Goal: Task Accomplishment & Management: Use online tool/utility

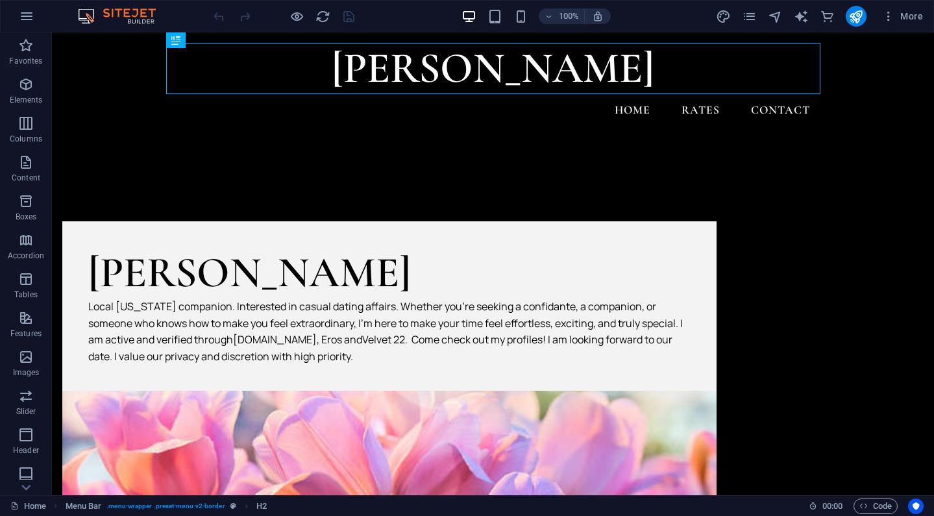
click at [736, 18] on div "More" at bounding box center [822, 16] width 212 height 21
click at [748, 18] on icon "pages" at bounding box center [749, 16] width 15 height 15
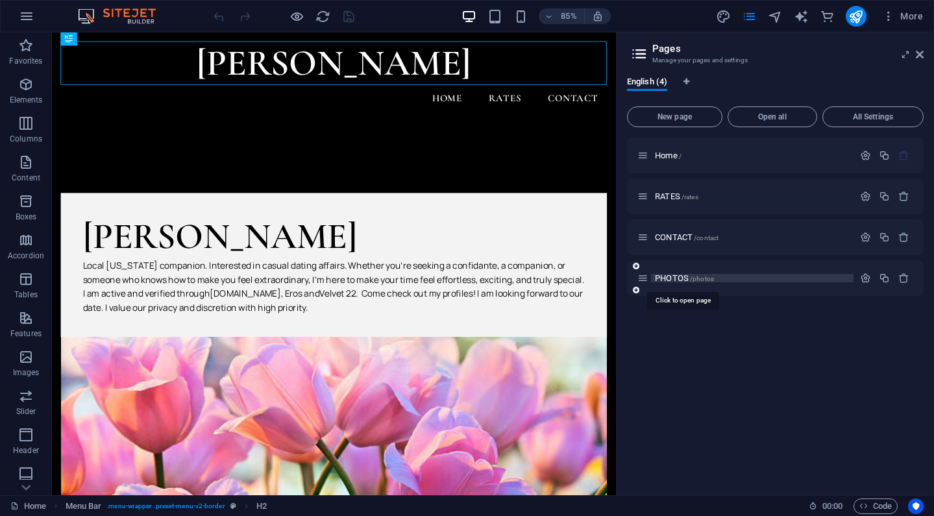
click at [666, 280] on span "PHOTOS /photos" at bounding box center [684, 278] width 59 height 10
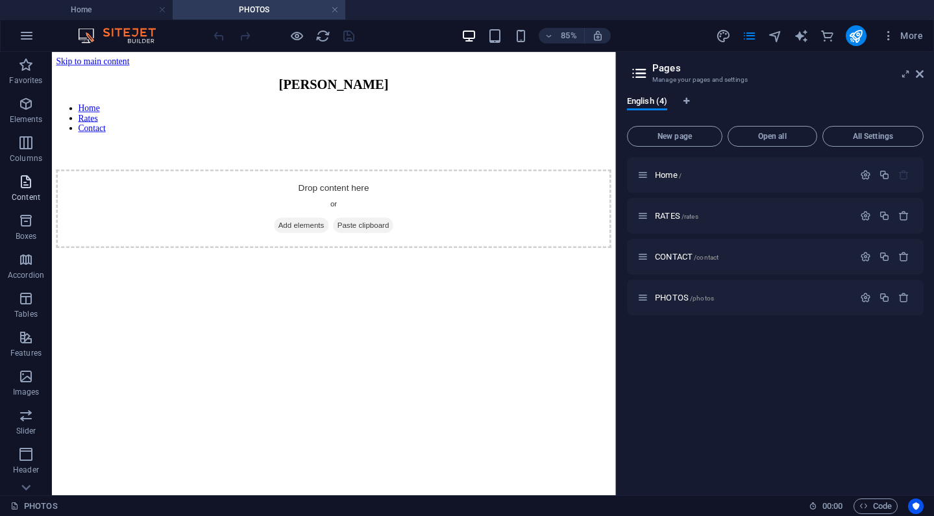
click at [25, 193] on p "Content" at bounding box center [26, 197] width 29 height 10
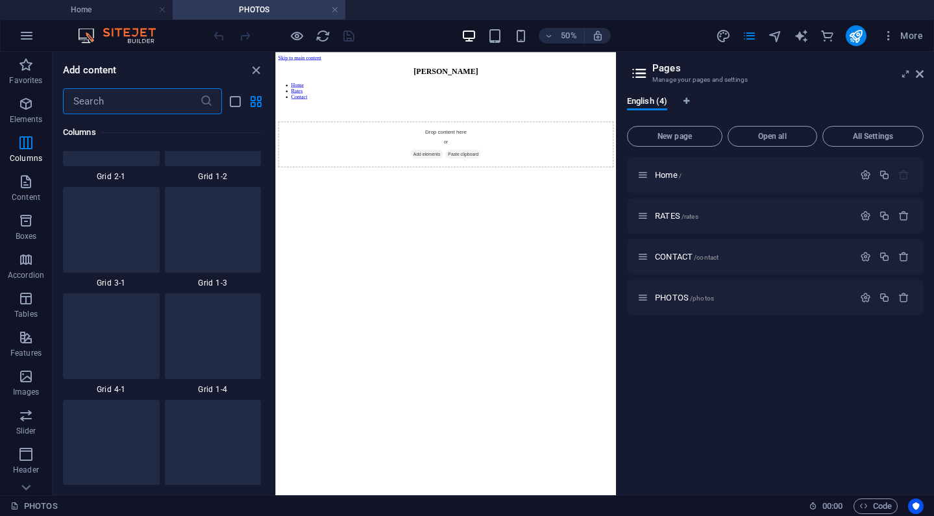
scroll to position [1670, 0]
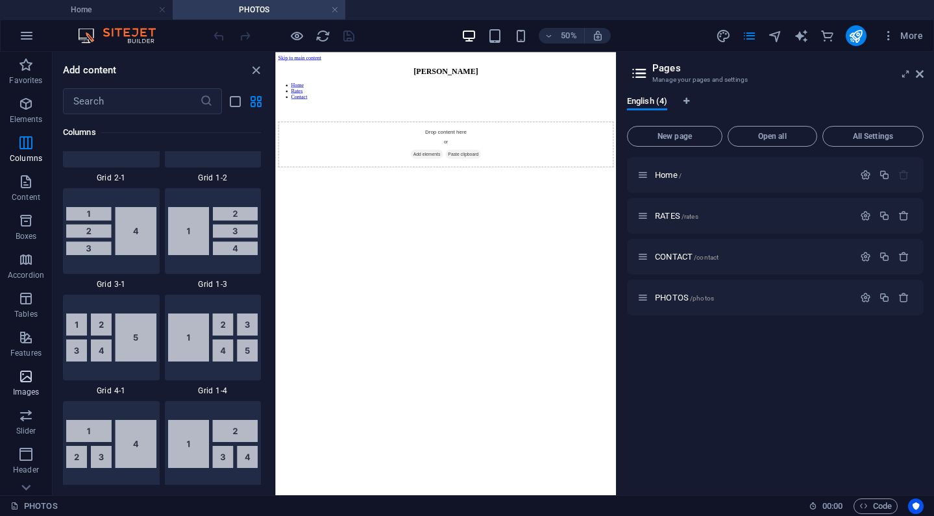
click at [24, 375] on icon "button" at bounding box center [26, 377] width 16 height 16
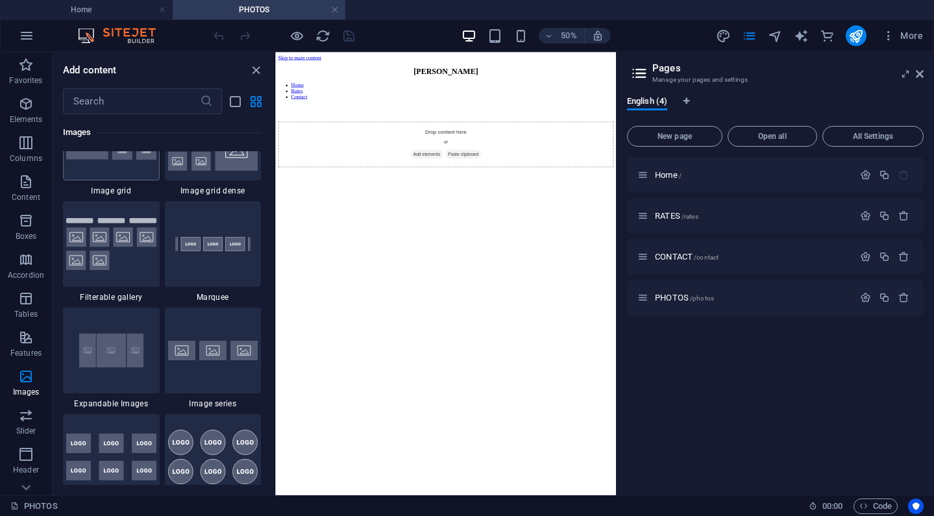
scroll to position [6859, 0]
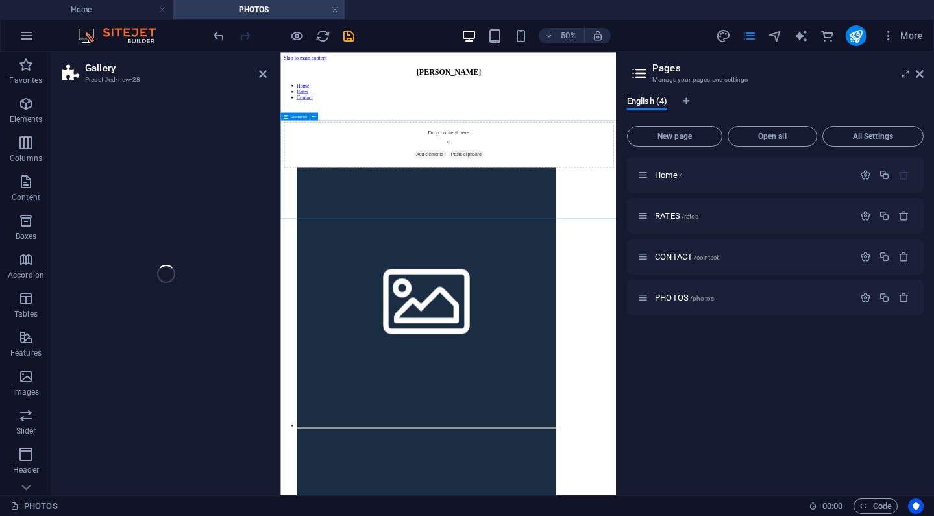
select select "rem"
select select "preset-gallery-v3-grid-dense"
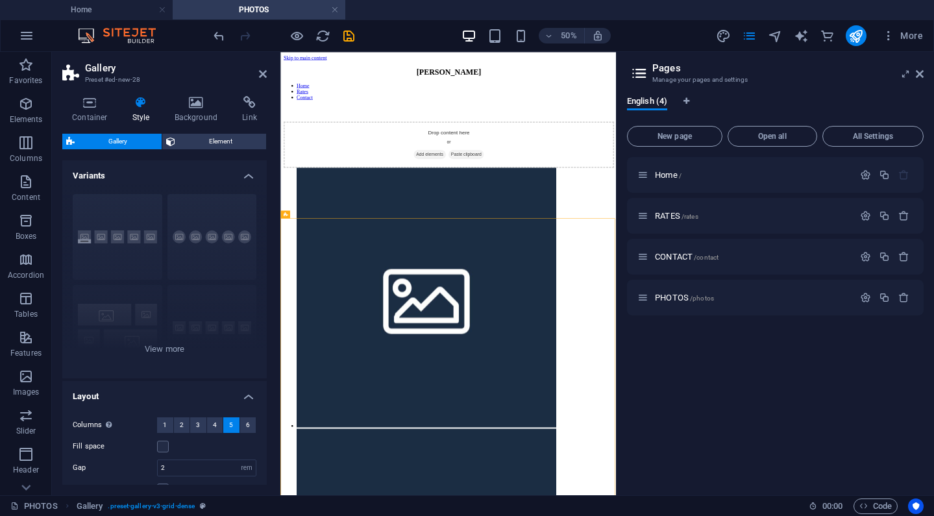
click at [268, 82] on aside "Gallery Preset #ed-new-28 Container Style Background Link Size Height Default p…" at bounding box center [166, 273] width 228 height 443
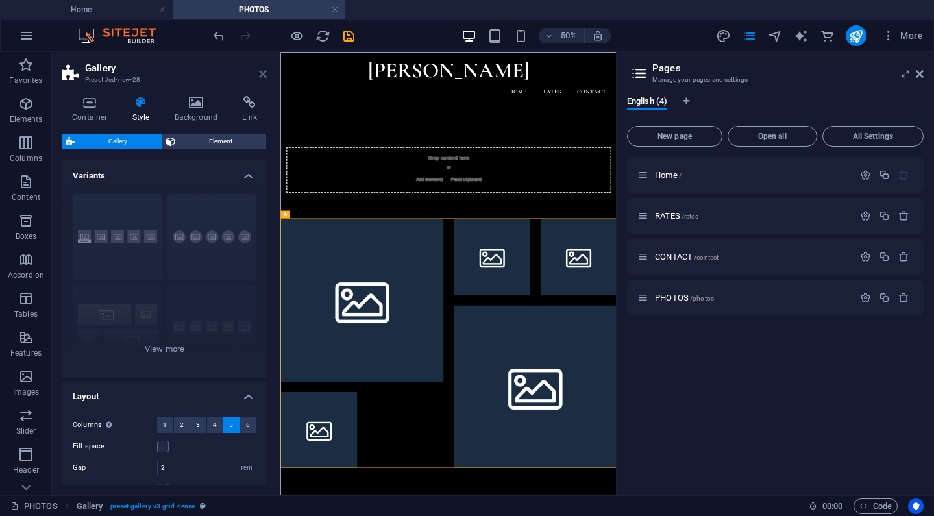
click at [263, 75] on icon at bounding box center [263, 74] width 8 height 10
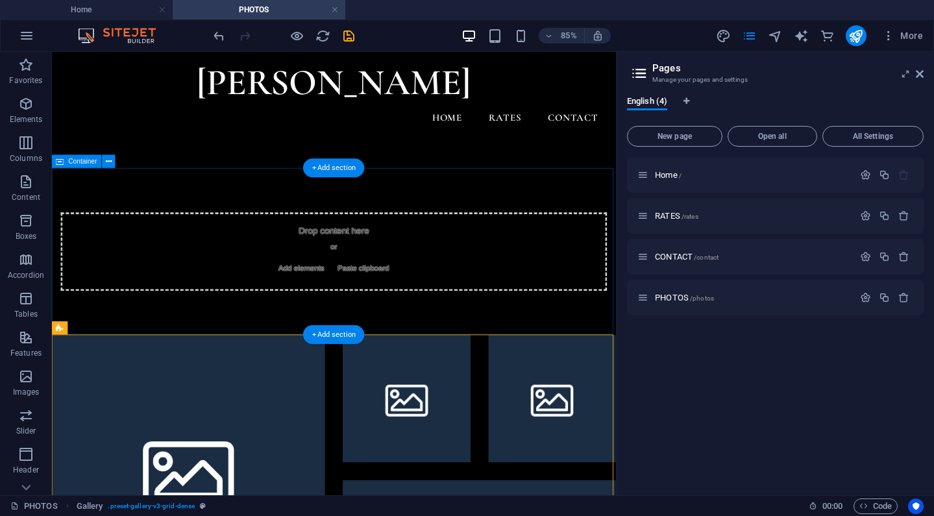
click at [477, 290] on div "Drop content here or Add elements Paste clipboard" at bounding box center [383, 287] width 642 height 92
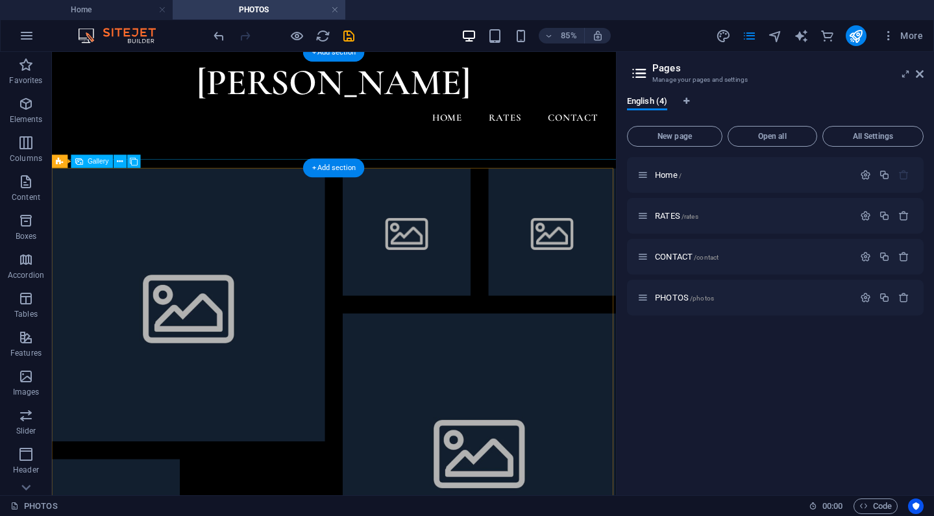
click at [265, 273] on li at bounding box center [212, 349] width 321 height 321
select select "4"
select select "px"
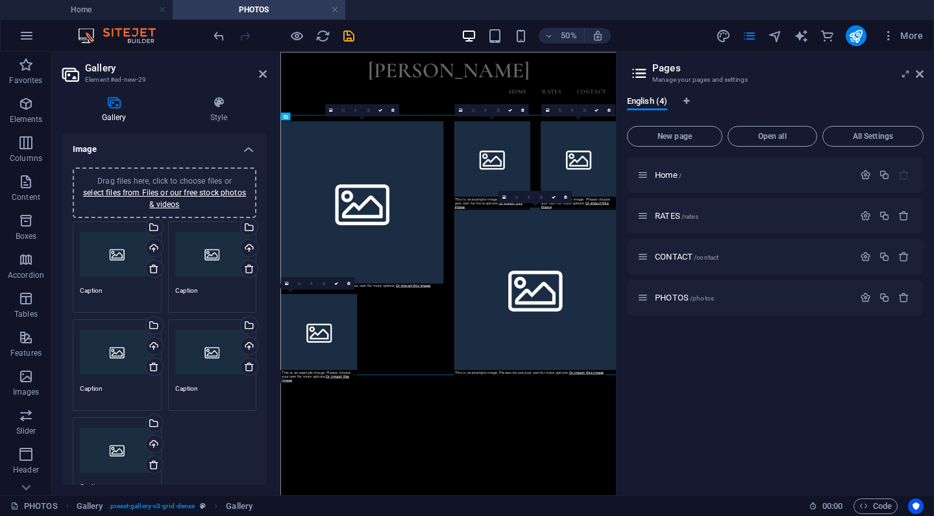
click at [108, 256] on div "Drag files here, click to choose files or select files from Files or our free s…" at bounding box center [117, 254] width 75 height 52
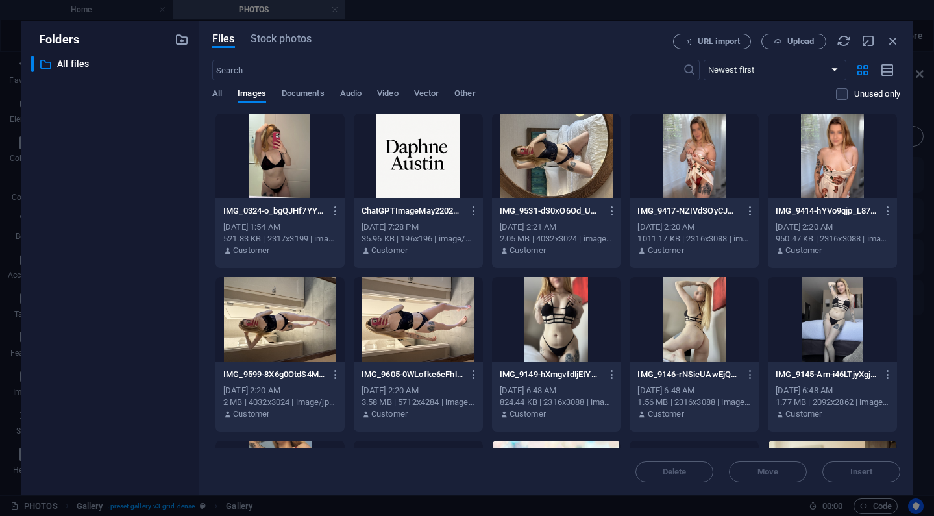
click at [271, 159] on div at bounding box center [279, 156] width 129 height 84
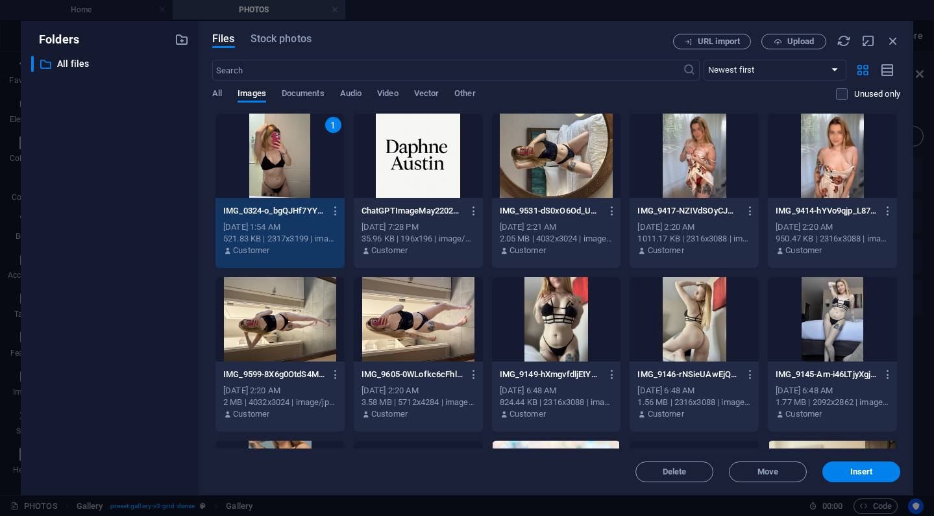
click at [530, 168] on div at bounding box center [556, 156] width 129 height 84
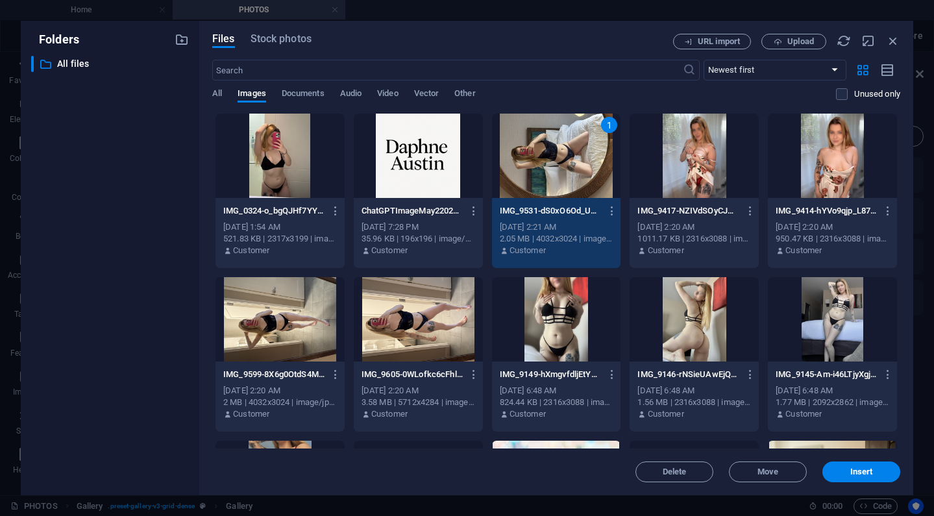
click at [257, 176] on div at bounding box center [279, 156] width 129 height 84
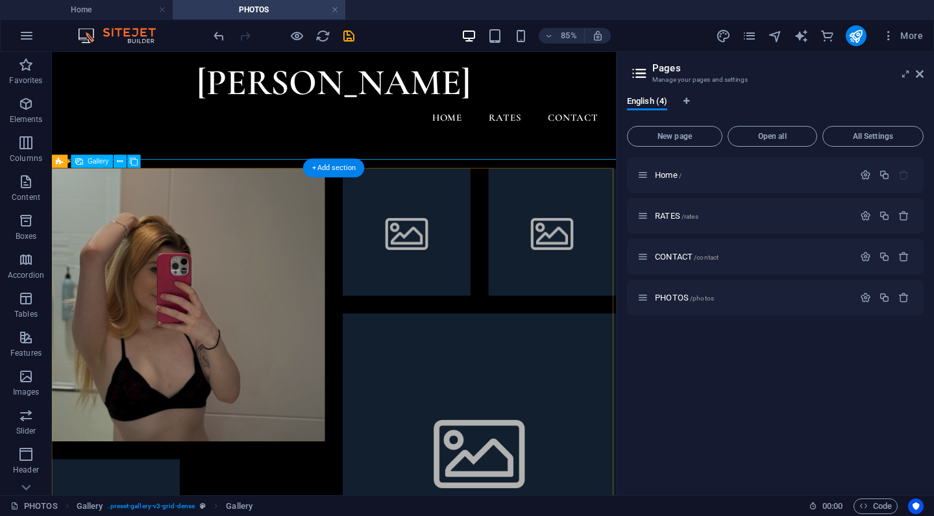
click at [453, 304] on li at bounding box center [469, 264] width 151 height 151
click at [511, 276] on li at bounding box center [469, 264] width 151 height 151
select select "4"
select select "px"
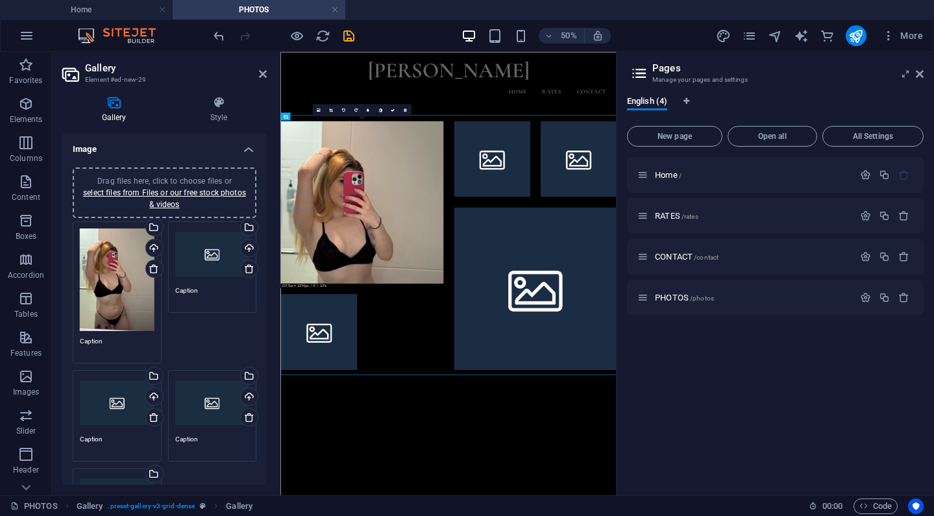
click at [205, 273] on div "Drag files here, click to choose files or select files from Files or our free s…" at bounding box center [212, 254] width 75 height 52
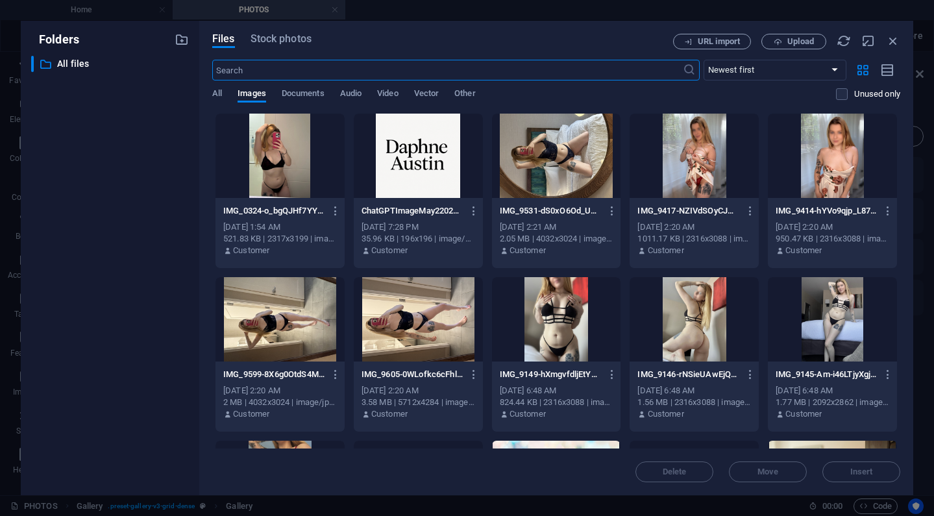
click at [681, 162] on div at bounding box center [693, 156] width 129 height 84
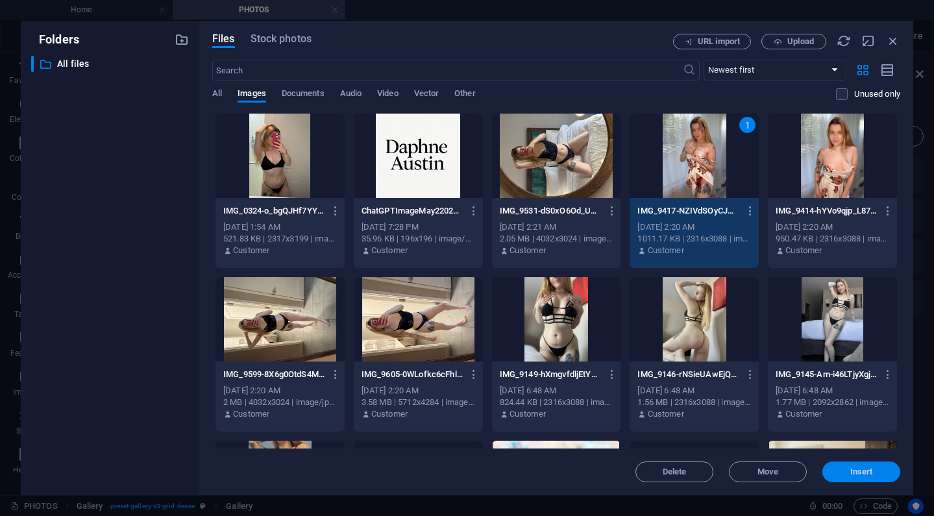
click at [857, 469] on span "Insert" at bounding box center [861, 472] width 23 height 8
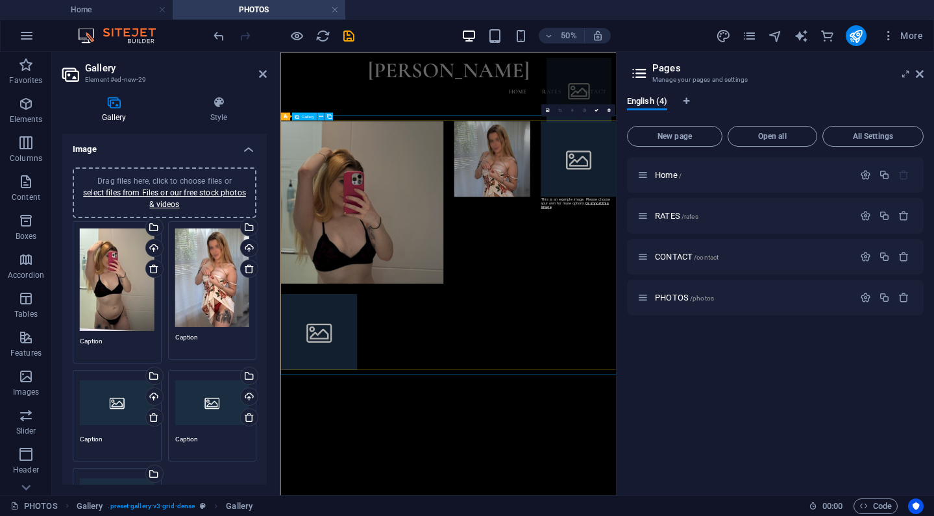
click at [866, 215] on li at bounding box center [876, 138] width 130 height 152
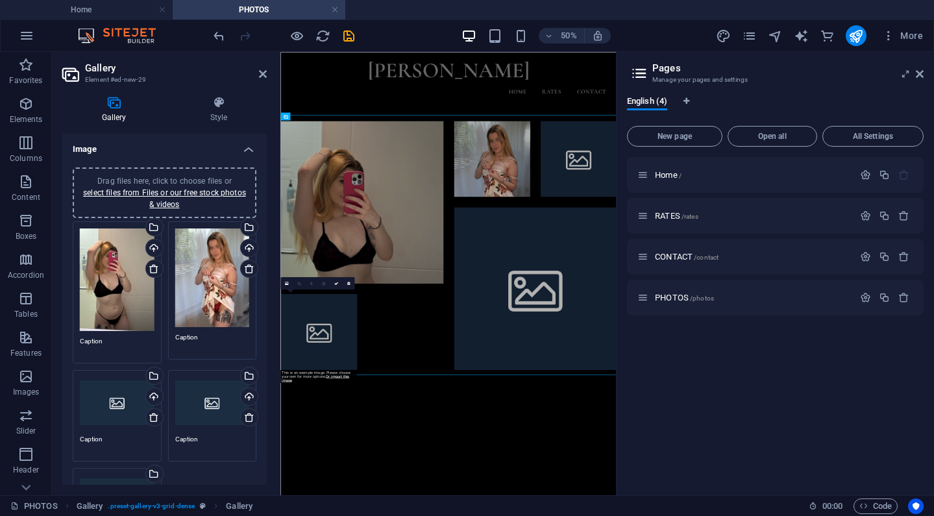
click at [100, 401] on div "Drag files here, click to choose files or select files from Files or our free s…" at bounding box center [117, 403] width 75 height 52
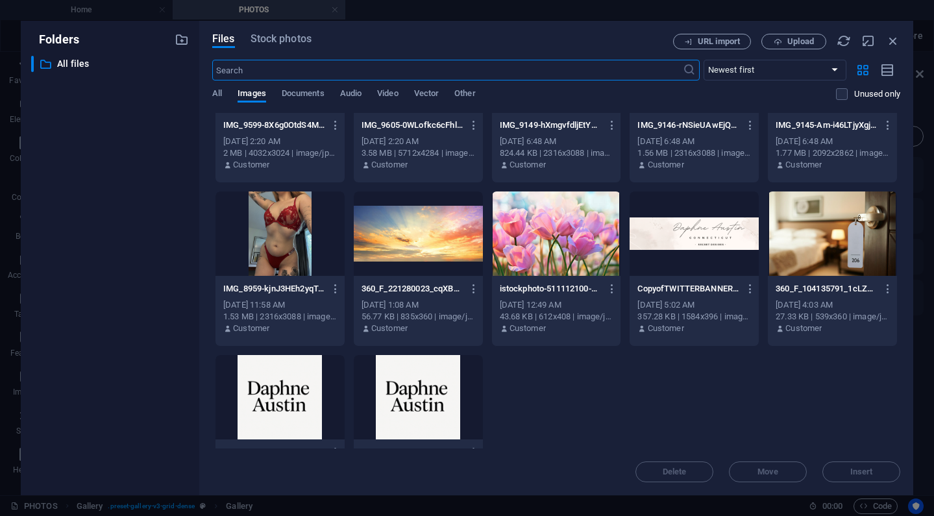
scroll to position [189, 0]
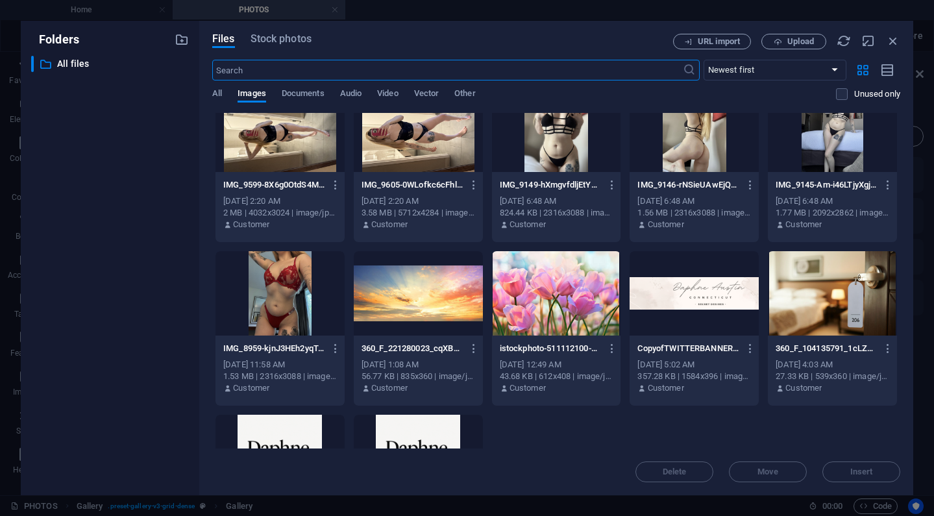
click at [310, 316] on div at bounding box center [279, 293] width 129 height 84
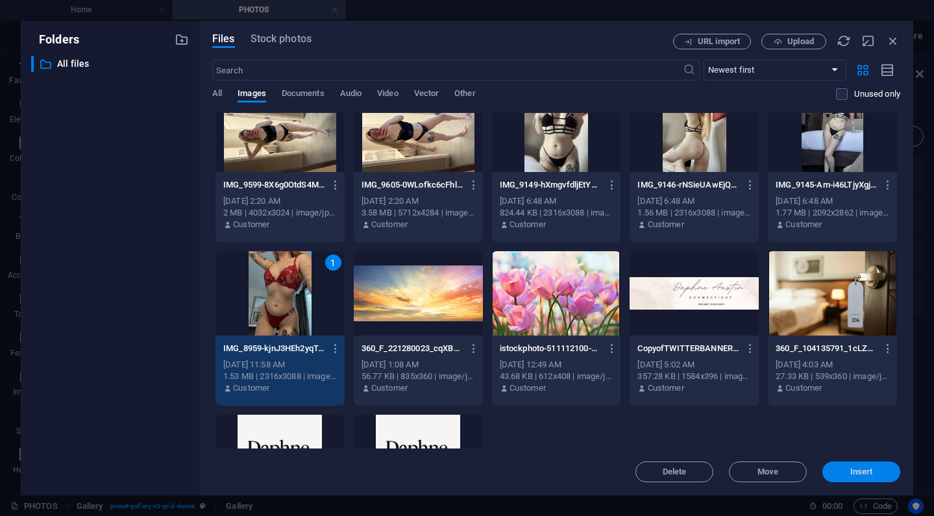
click at [848, 472] on span "Insert" at bounding box center [860, 472] width 67 height 8
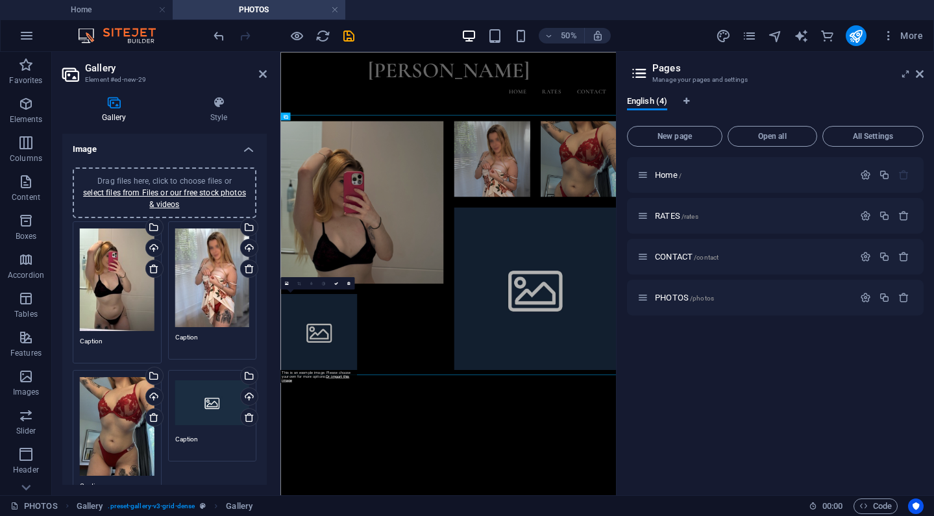
scroll to position [180, 0]
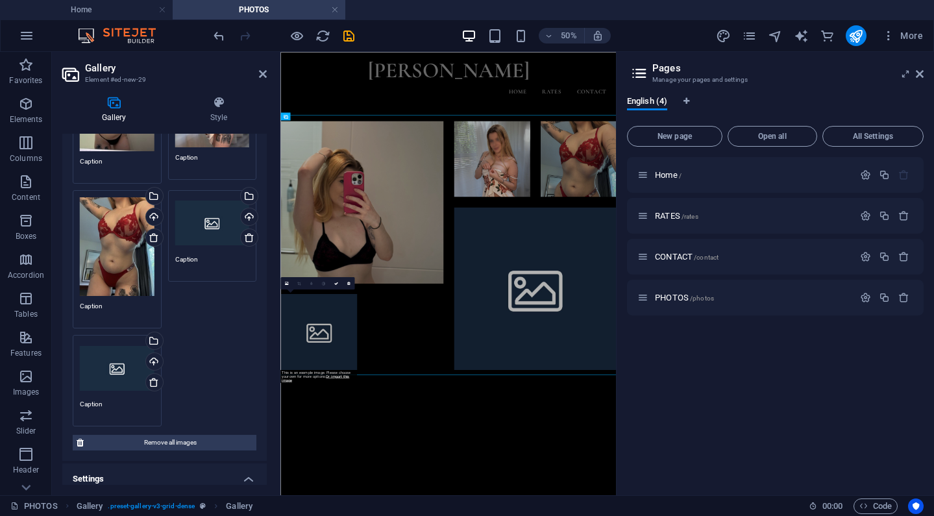
click at [203, 216] on div "Drag files here, click to choose files or select files from Files or our free s…" at bounding box center [212, 223] width 75 height 52
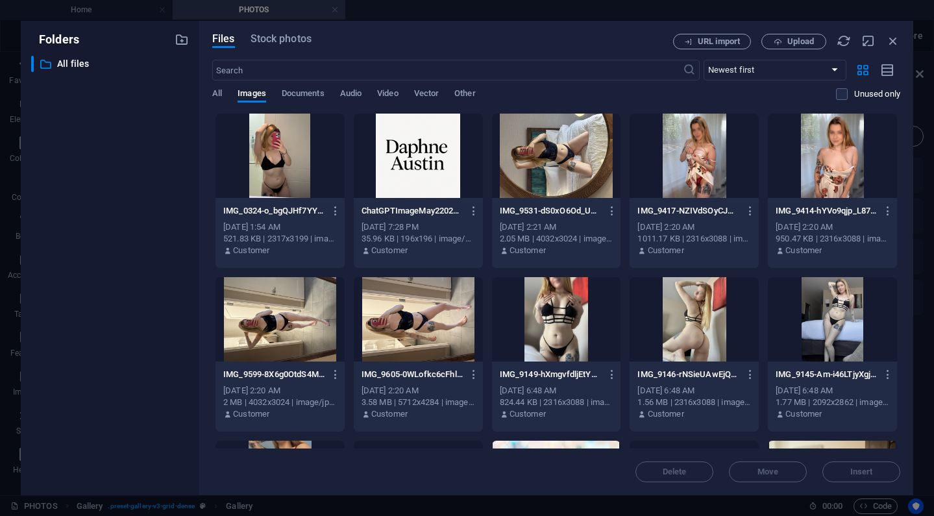
click at [841, 144] on div at bounding box center [832, 156] width 129 height 84
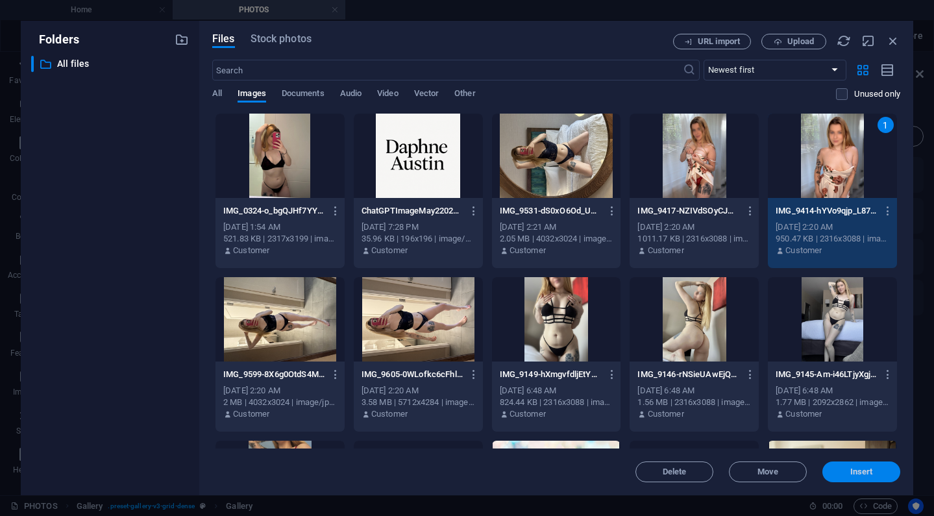
click at [851, 469] on span "Insert" at bounding box center [861, 472] width 23 height 8
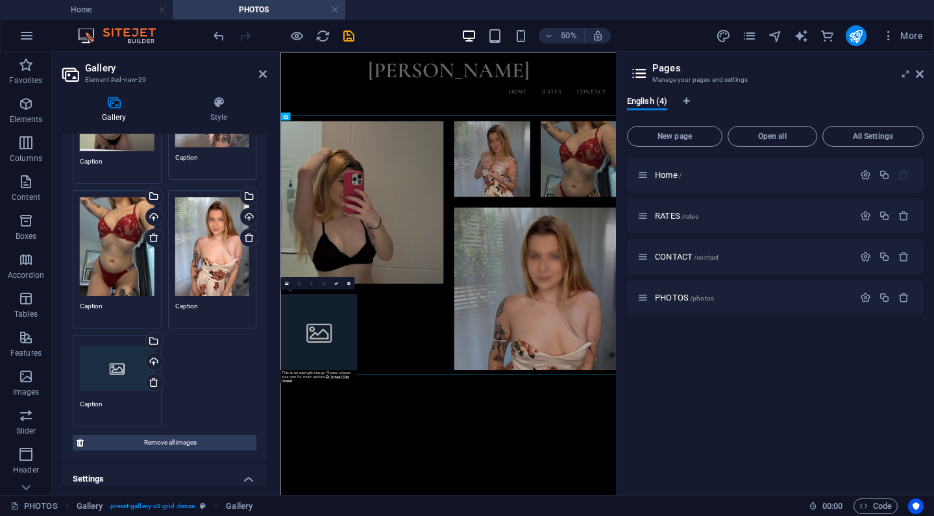
click at [93, 361] on div "Drag files here, click to choose files or select files from Files or our free s…" at bounding box center [117, 368] width 75 height 52
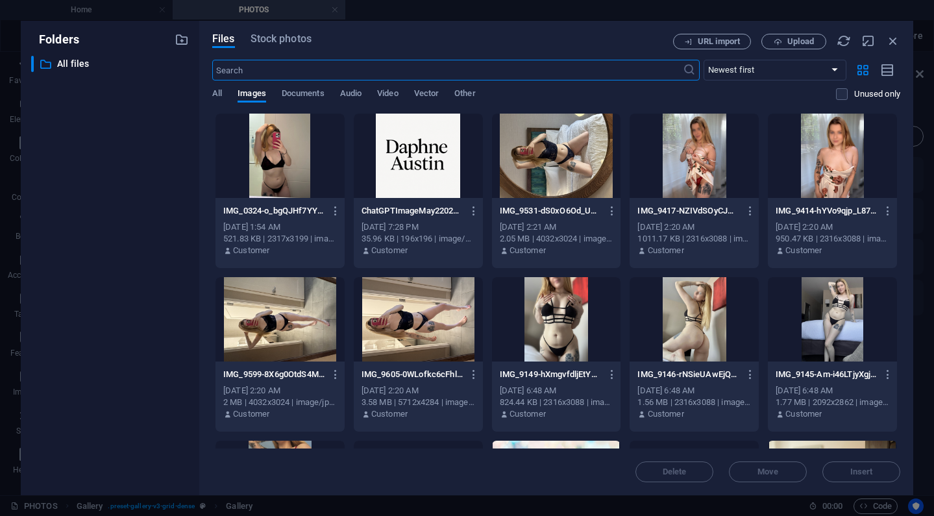
click at [566, 333] on div at bounding box center [556, 319] width 129 height 84
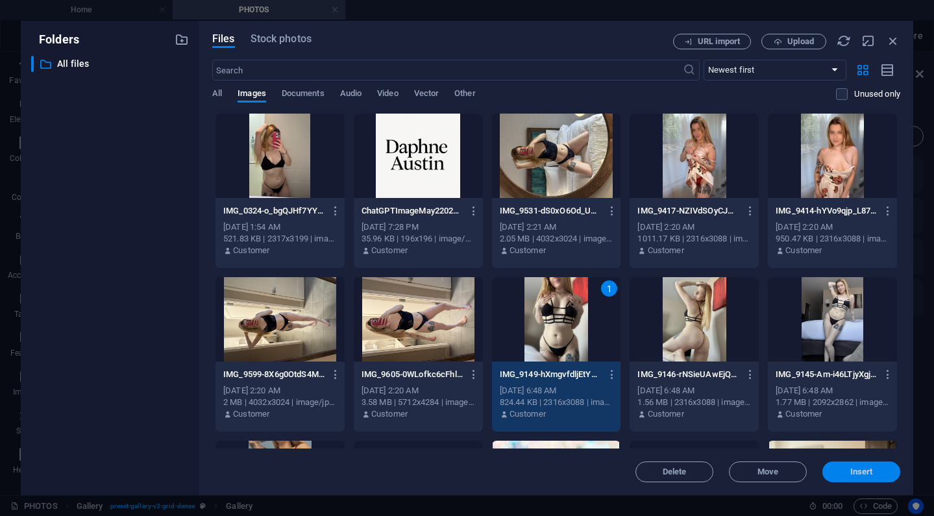
click at [859, 474] on span "Insert" at bounding box center [861, 472] width 23 height 8
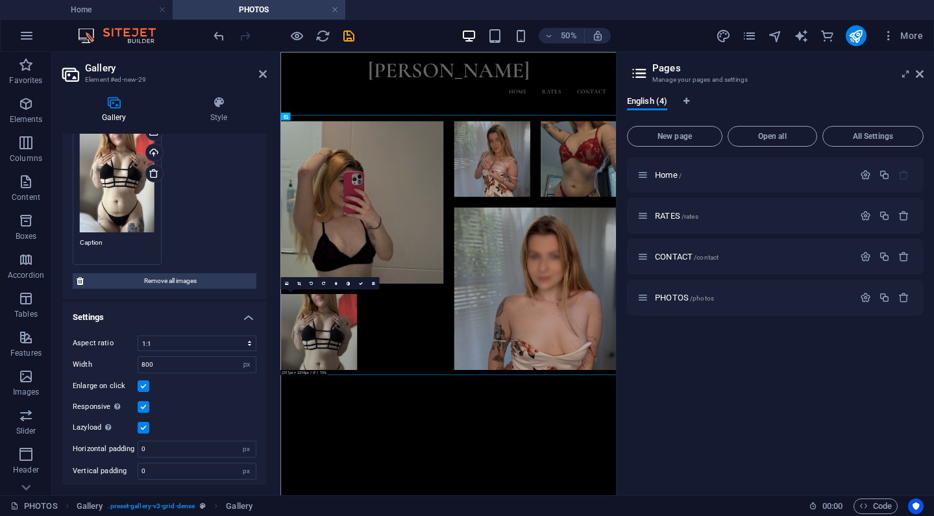
scroll to position [388, 0]
click at [216, 100] on icon at bounding box center [219, 102] width 96 height 13
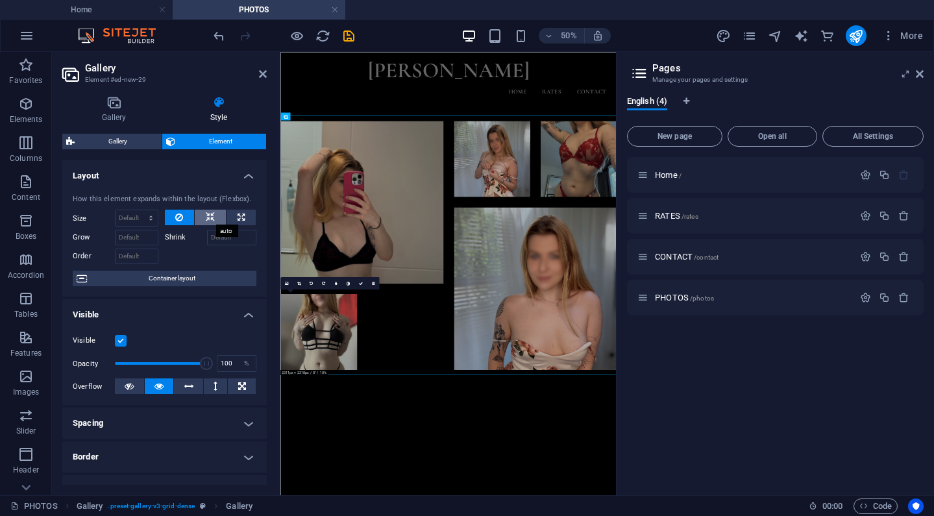
click at [208, 219] on icon at bounding box center [210, 218] width 9 height 16
click at [185, 214] on button at bounding box center [180, 218] width 30 height 16
click at [241, 219] on icon at bounding box center [240, 218] width 7 height 16
type input "100"
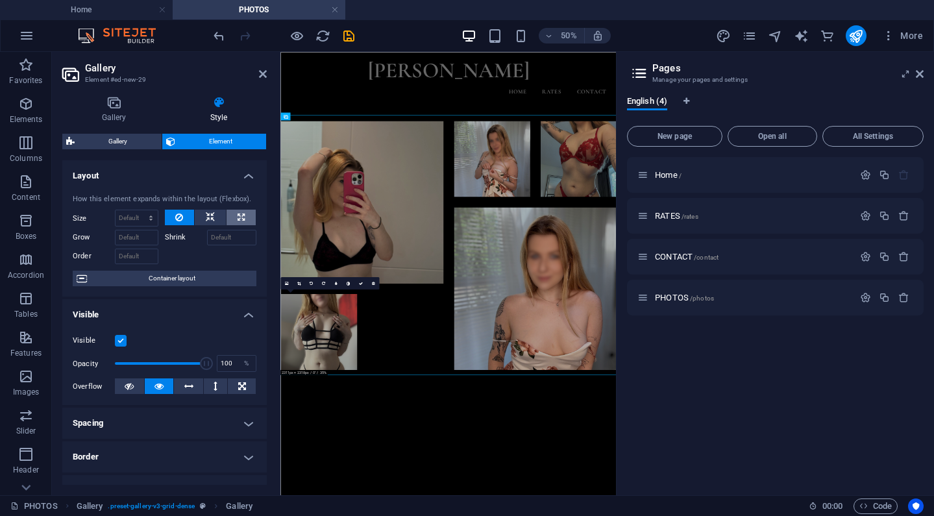
select select "%"
click at [171, 222] on button at bounding box center [180, 218] width 30 height 16
select select "DISABLED_OPTION_VALUE"
click at [186, 274] on span "Container layout" at bounding box center [172, 279] width 162 height 16
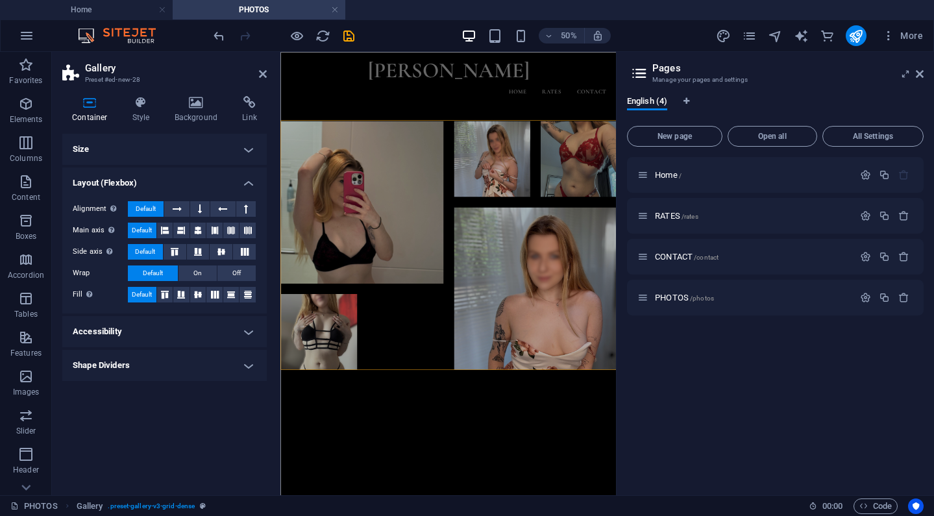
click at [247, 172] on h4 "Layout (Flexbox)" at bounding box center [164, 178] width 204 height 23
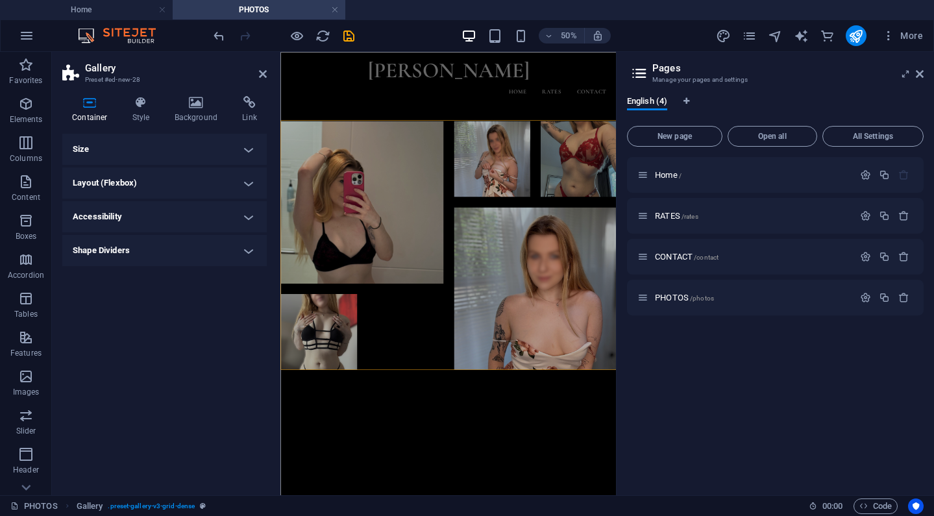
click at [247, 153] on h4 "Size" at bounding box center [164, 149] width 204 height 31
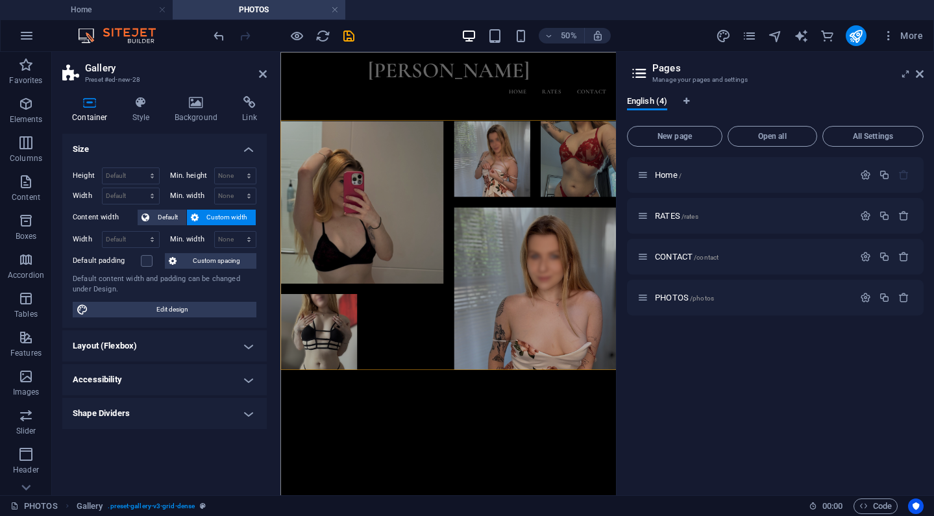
click at [249, 147] on h4 "Size" at bounding box center [164, 145] width 204 height 23
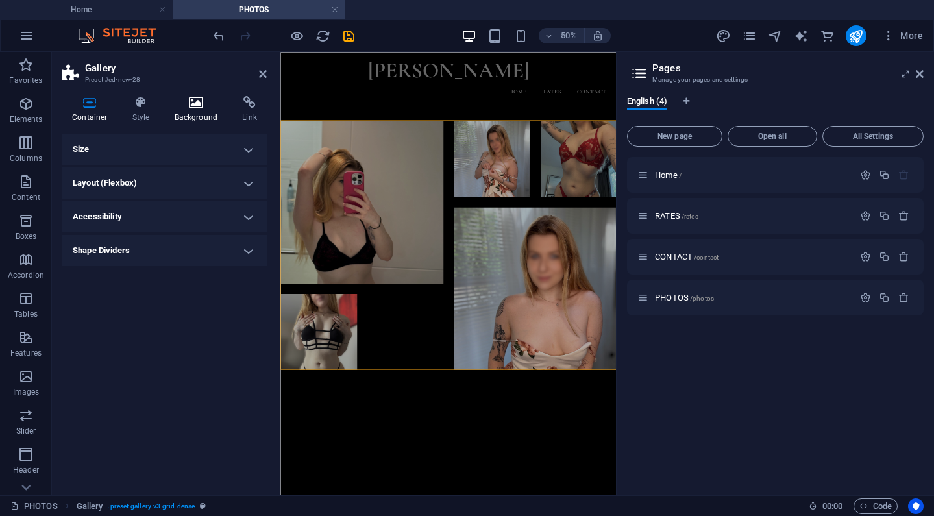
click at [184, 121] on h4 "Background" at bounding box center [199, 109] width 68 height 27
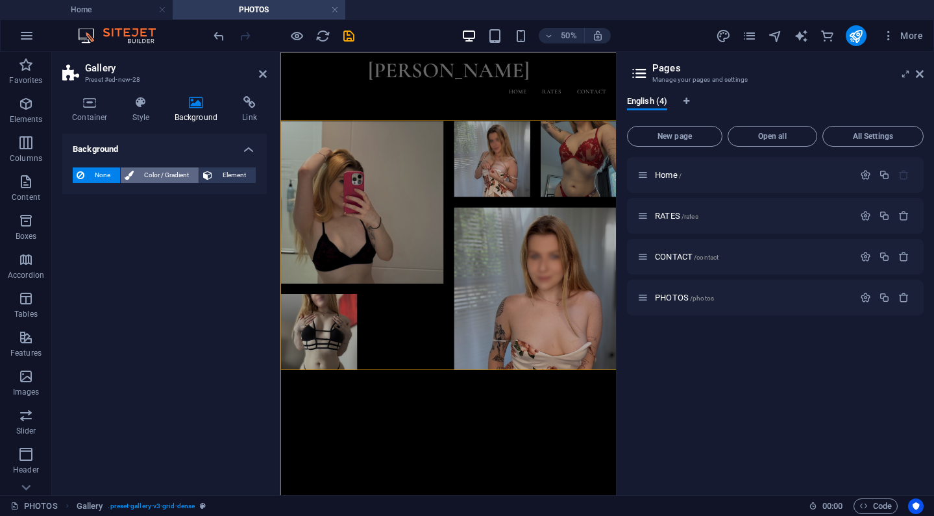
click at [165, 175] on span "Color / Gradient" at bounding box center [166, 175] width 57 height 16
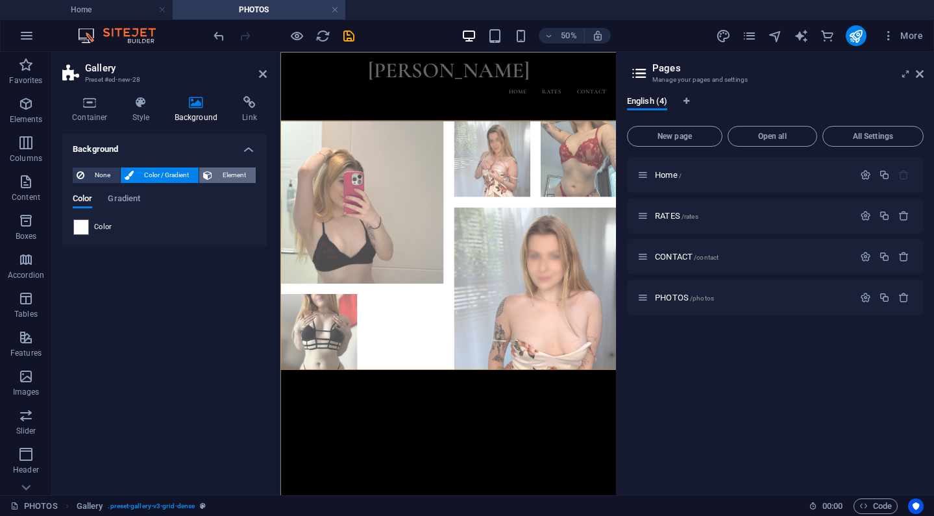
click at [210, 181] on icon at bounding box center [207, 175] width 9 height 16
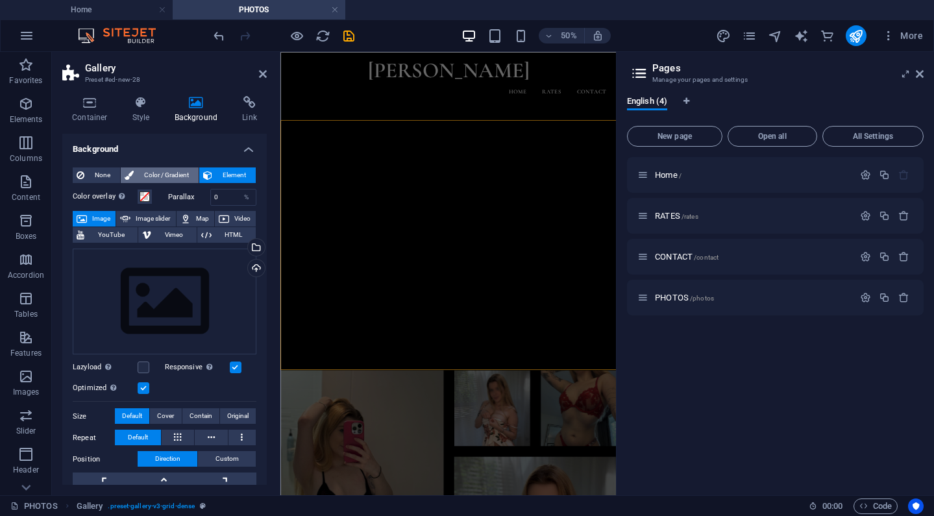
click at [186, 179] on span "Color / Gradient" at bounding box center [166, 175] width 57 height 16
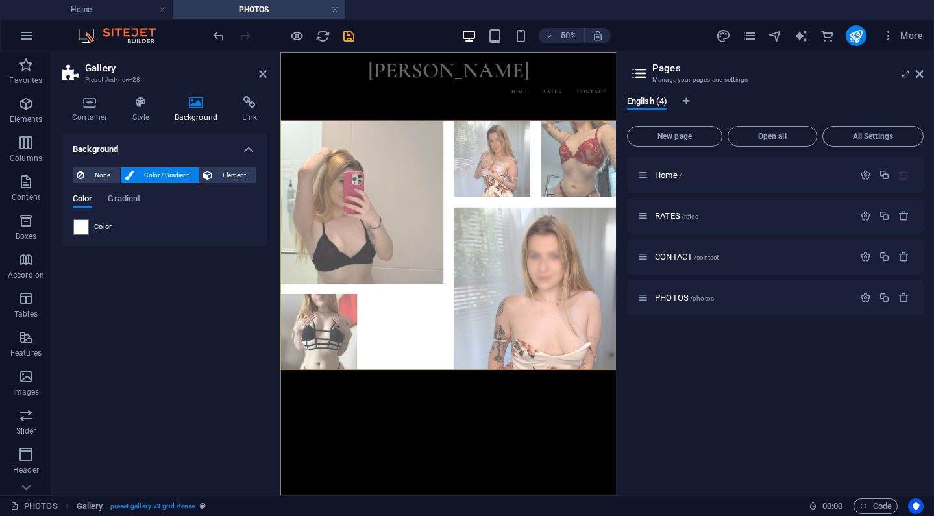
click at [135, 191] on div "Color Gradient Color" at bounding box center [165, 210] width 184 height 52
click at [130, 199] on span "Gradient" at bounding box center [124, 200] width 32 height 18
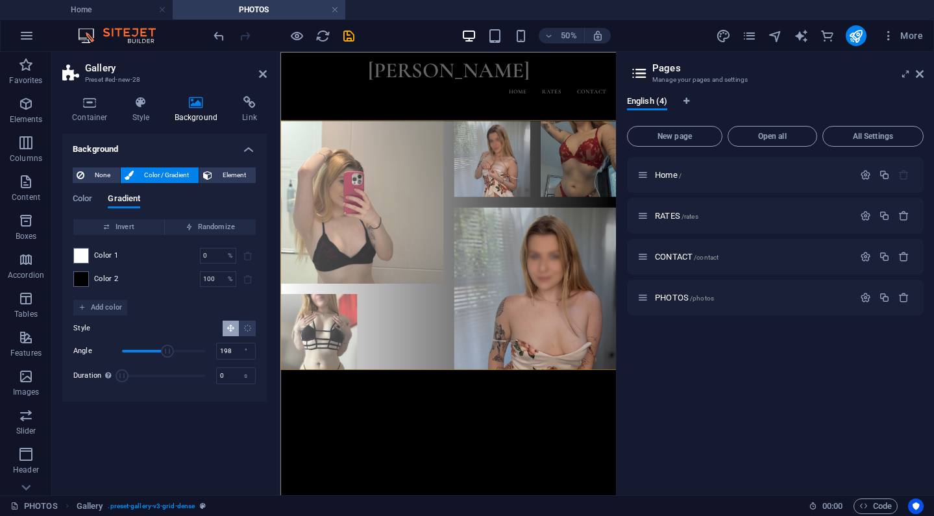
drag, startPoint x: 142, startPoint y: 347, endPoint x: 168, endPoint y: 353, distance: 26.8
click at [168, 353] on span "Angle" at bounding box center [167, 351] width 13 height 13
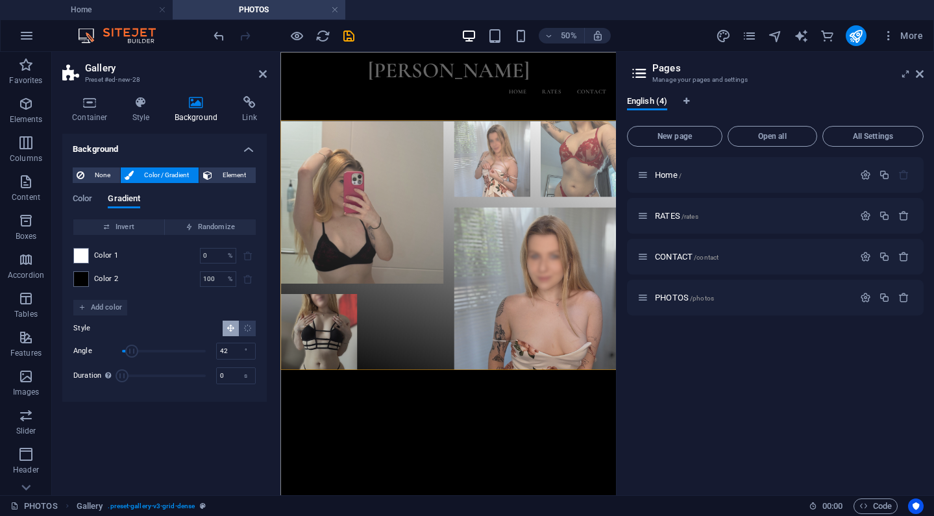
drag, startPoint x: 168, startPoint y: 353, endPoint x: 132, endPoint y: 353, distance: 36.3
click at [132, 353] on span "Angle" at bounding box center [131, 351] width 13 height 13
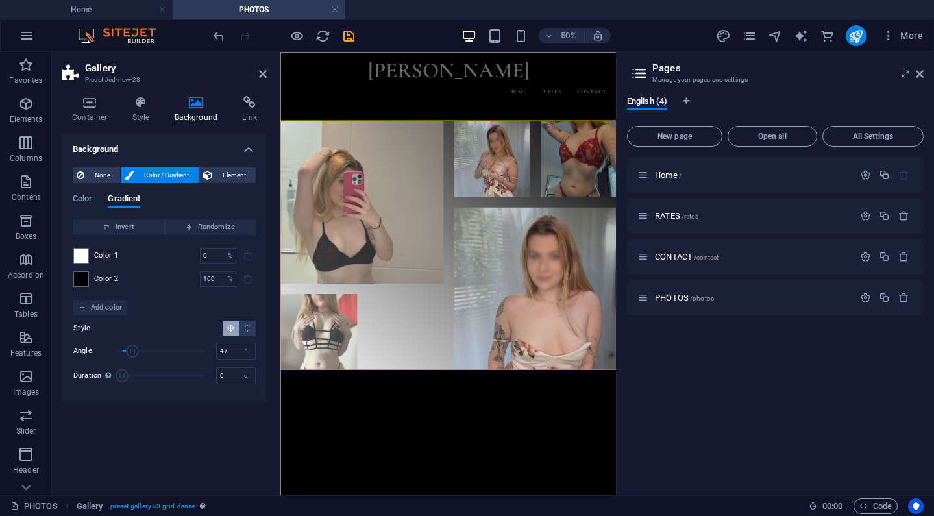
type input "50"
click at [134, 353] on span "Angle" at bounding box center [132, 351] width 13 height 13
click at [154, 416] on div "Background None Color / Gradient Element Stretch background to full-width Color…" at bounding box center [164, 309] width 204 height 351
click at [262, 79] on link at bounding box center [263, 74] width 8 height 11
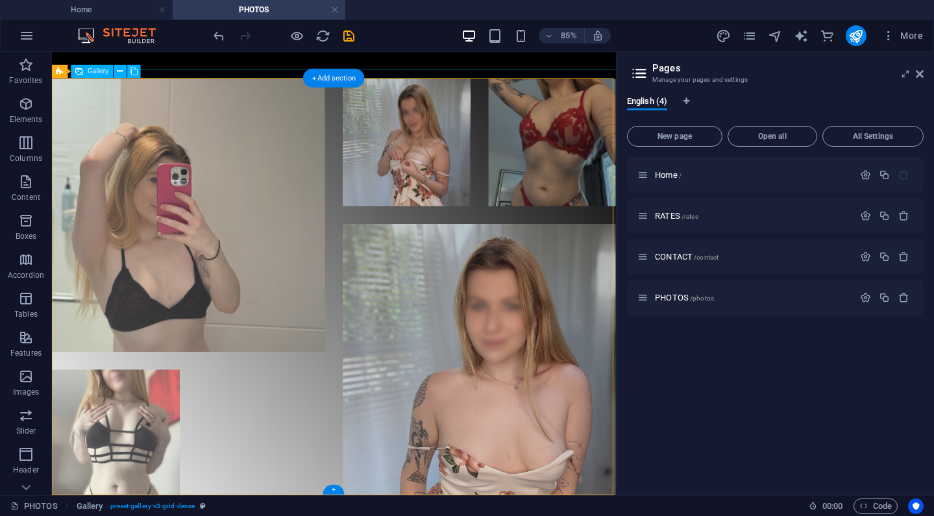
scroll to position [105, 0]
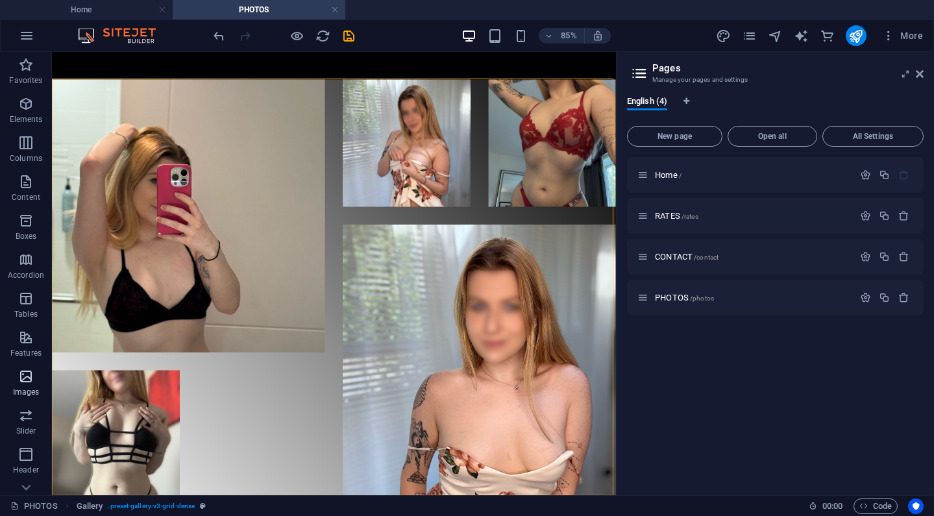
click at [28, 390] on p "Images" at bounding box center [26, 392] width 27 height 10
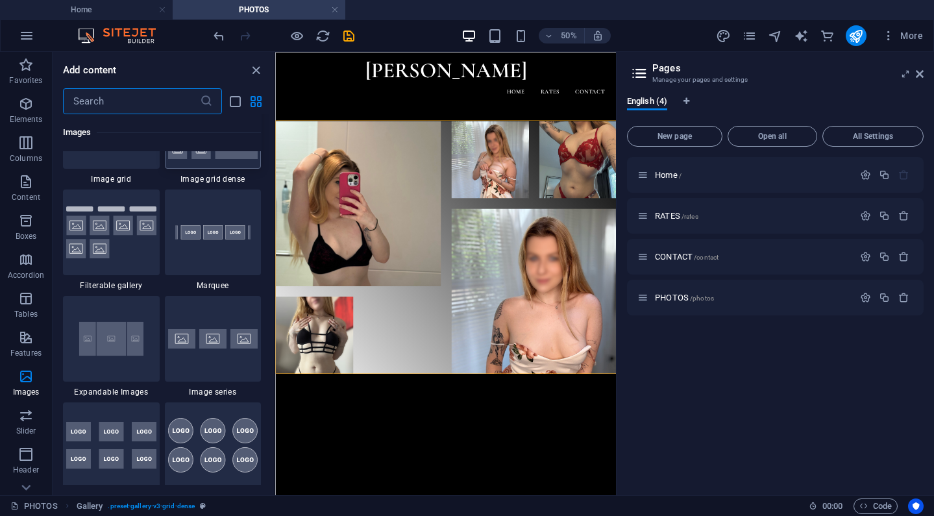
scroll to position [6860, 0]
click at [532, 515] on div at bounding box center [616, 441] width 702 height 527
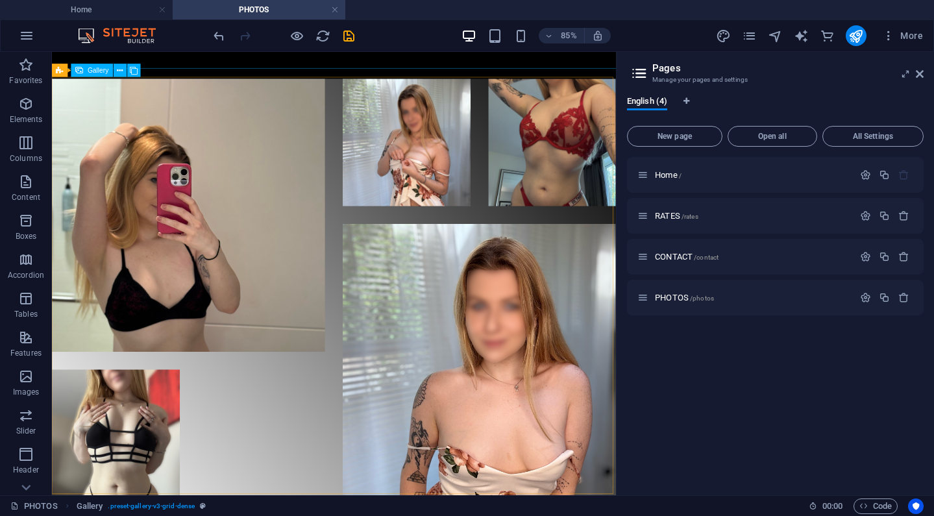
scroll to position [105, 0]
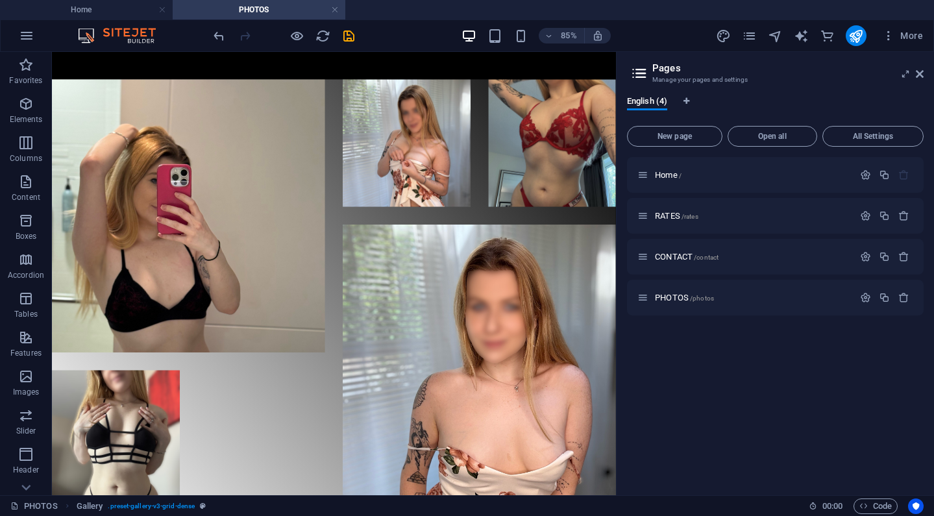
click at [923, 81] on header "Pages Manage your pages and settings" at bounding box center [776, 69] width 294 height 34
click at [921, 71] on icon at bounding box center [920, 74] width 8 height 10
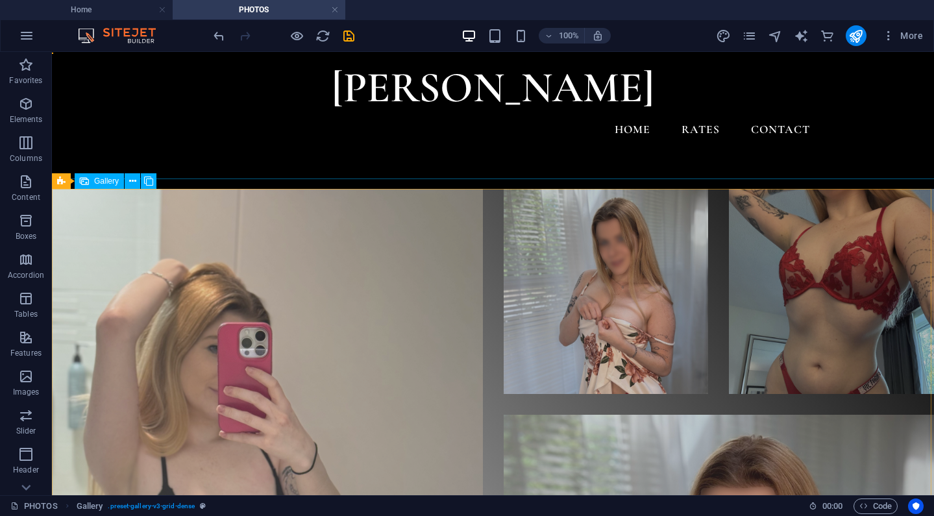
scroll to position [0, 0]
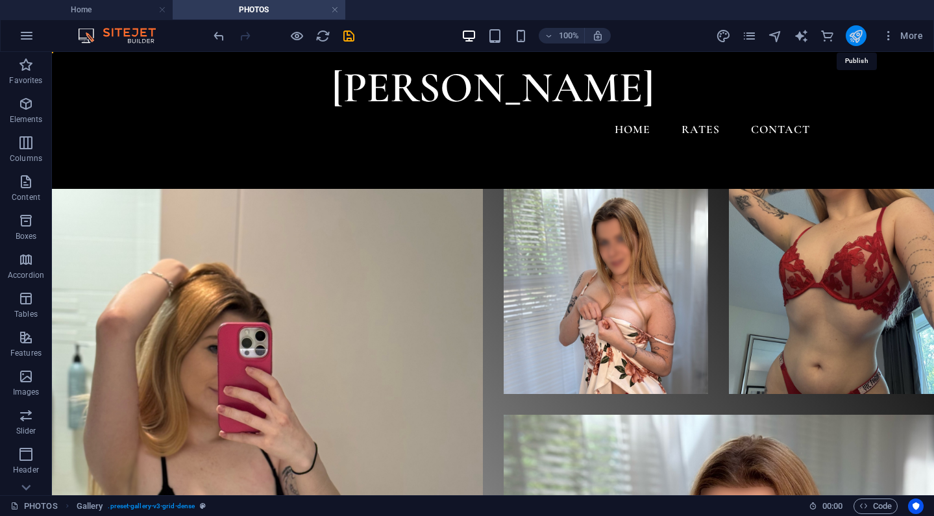
click at [862, 36] on icon "publish" at bounding box center [855, 36] width 15 height 15
